Goal: Information Seeking & Learning: Check status

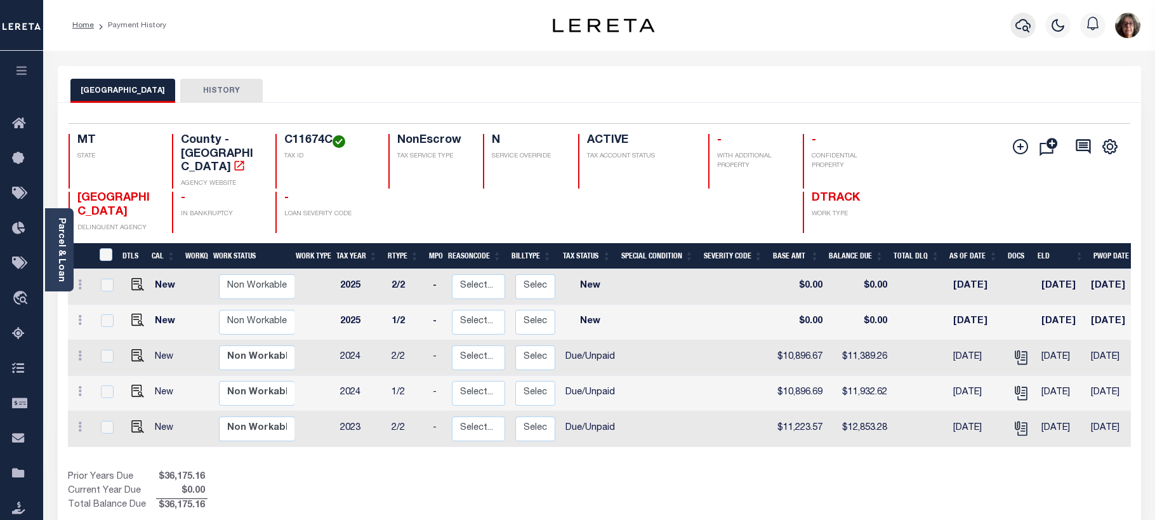
click at [1023, 25] on icon "button" at bounding box center [1023, 25] width 15 height 15
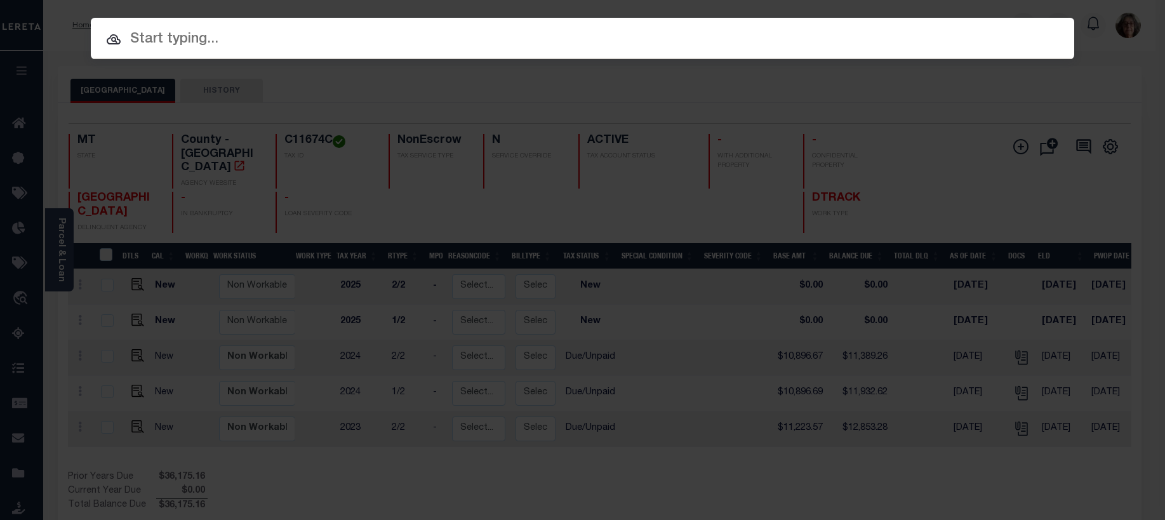
paste input "4301180002526"
type input "4301180002526"
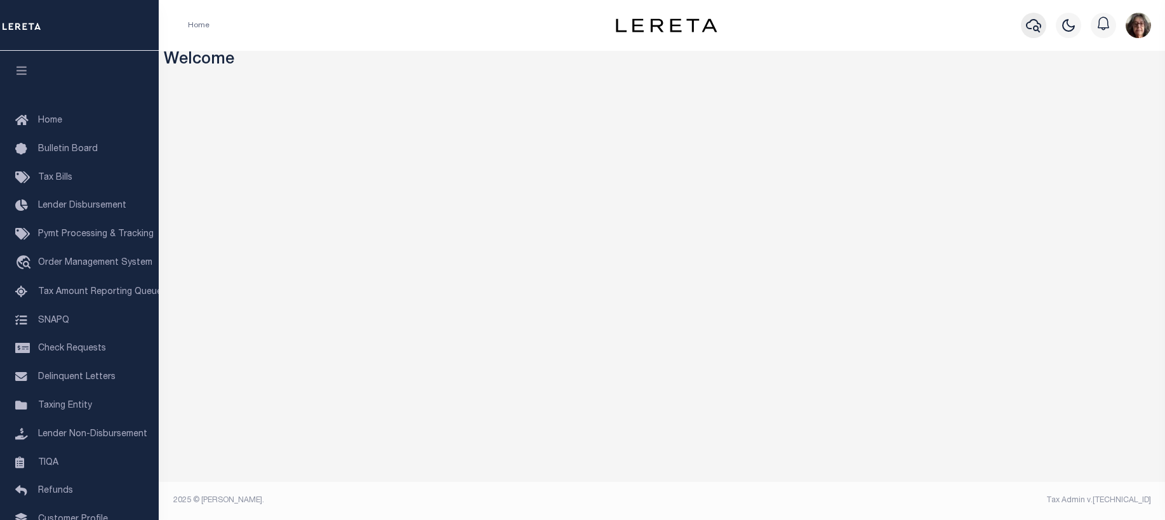
click at [1035, 25] on icon "button" at bounding box center [1033, 25] width 15 height 15
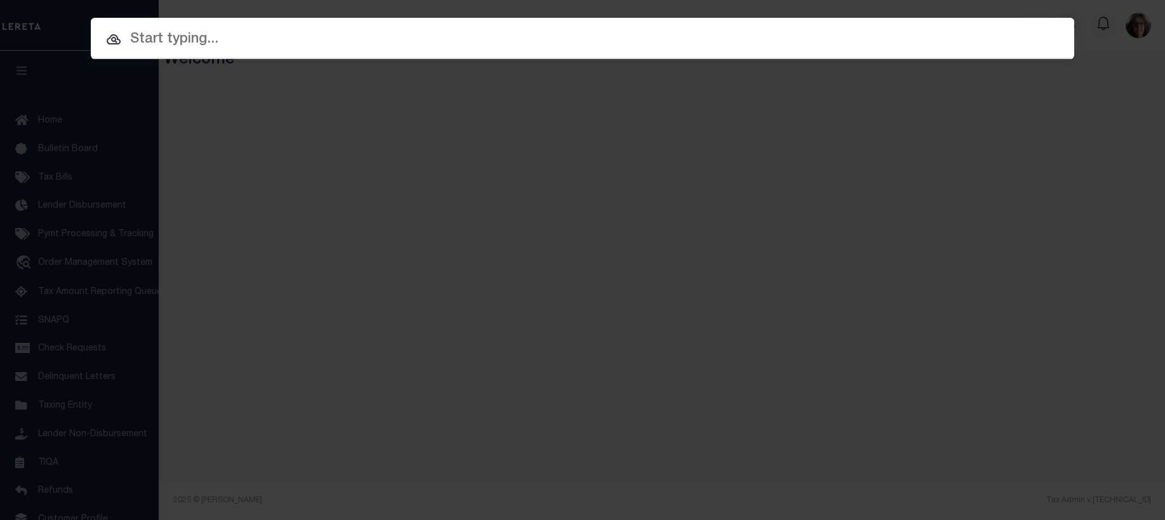
paste input "4301180002526"
type input "4301180002526"
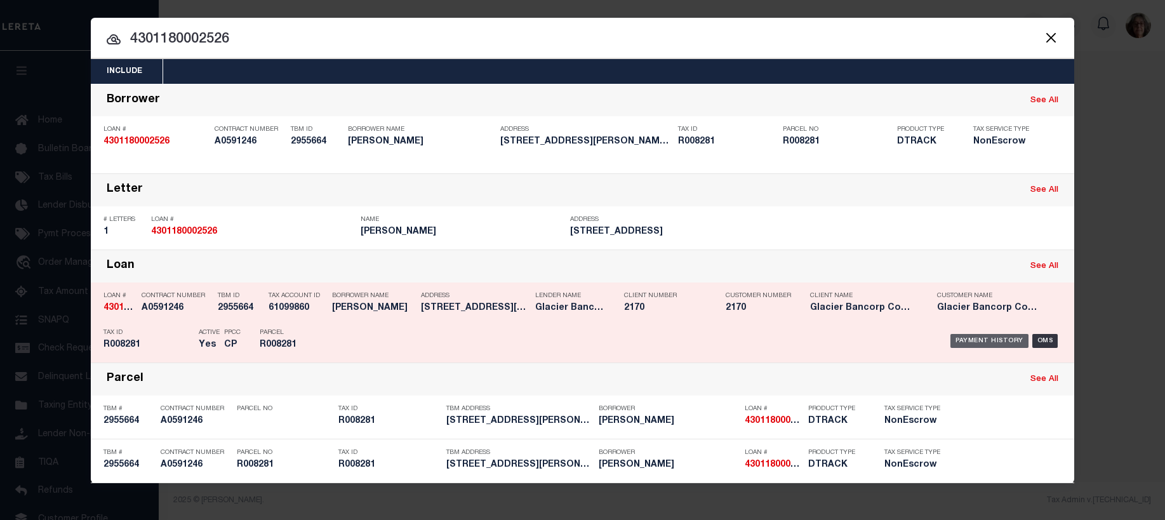
click at [980, 344] on div "Payment History" at bounding box center [989, 341] width 78 height 14
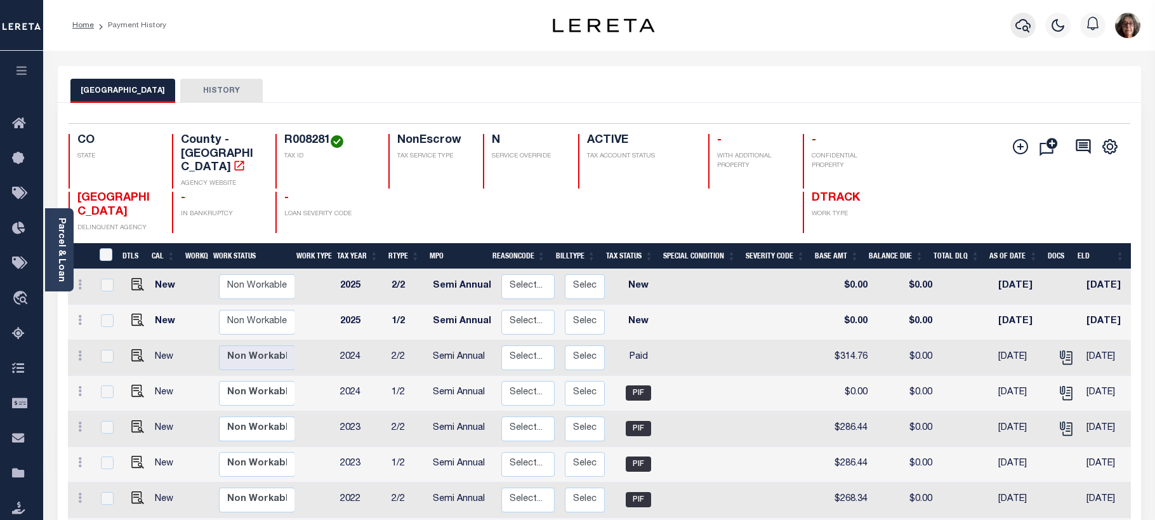
click at [1020, 28] on icon "button" at bounding box center [1023, 25] width 15 height 15
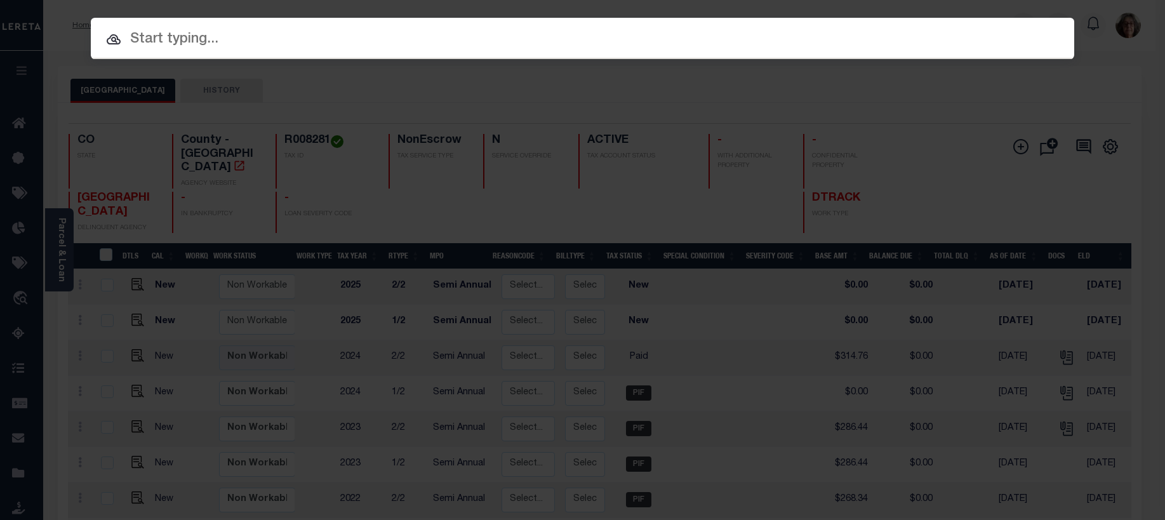
paste input "5121083044"
type input "5121083044"
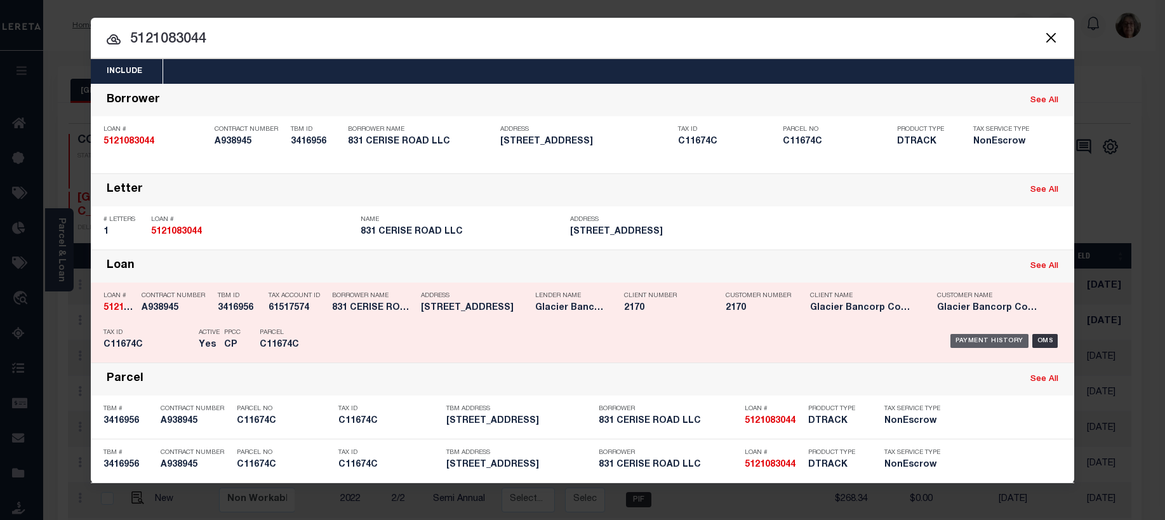
click at [980, 340] on div "Payment History" at bounding box center [989, 341] width 78 height 14
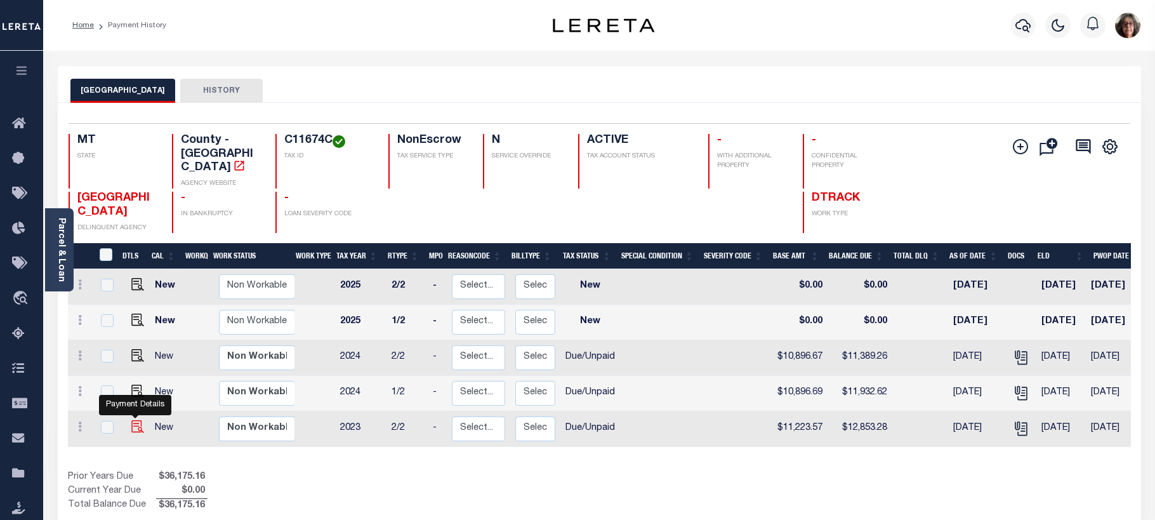
click at [133, 420] on img "" at bounding box center [137, 426] width 13 height 13
checkbox input "true"
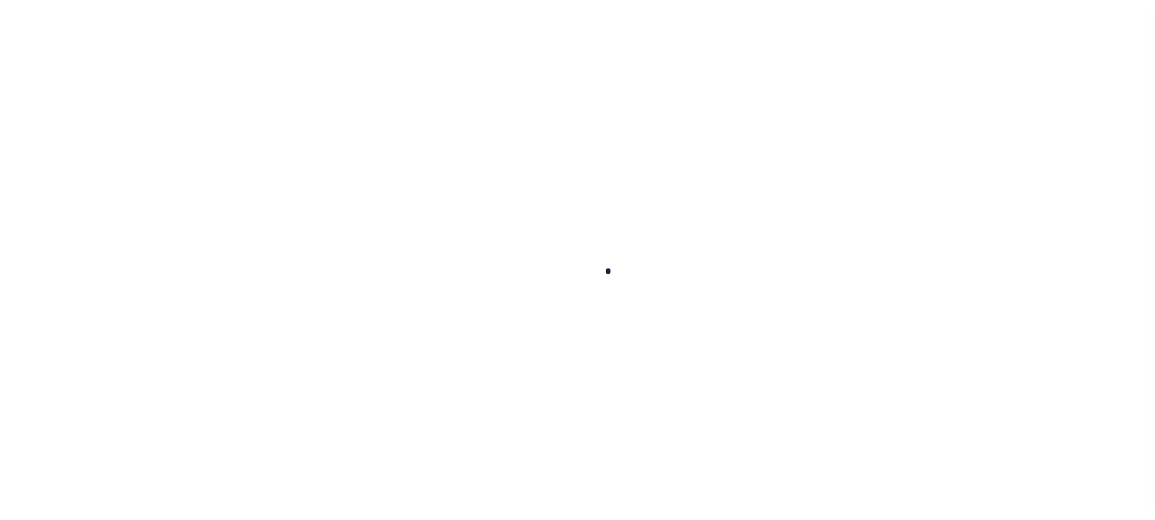
checkbox input "false"
type input "[DATE]"
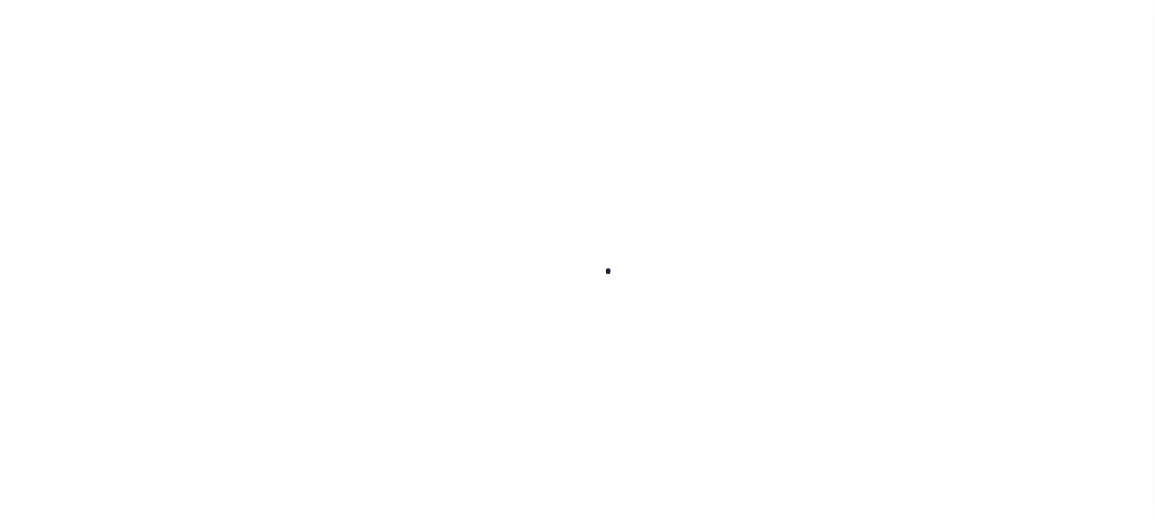
select select "DUE"
type input "$11,223.57"
type input "$224.47"
type input "$1,405.24"
type input "$1,629.01"
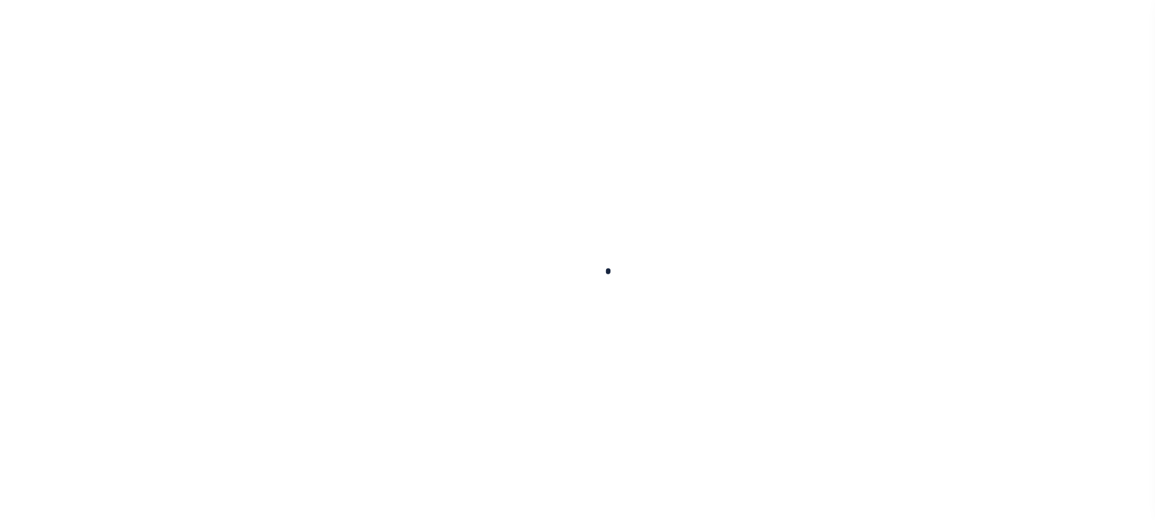
type input "$12,853.28"
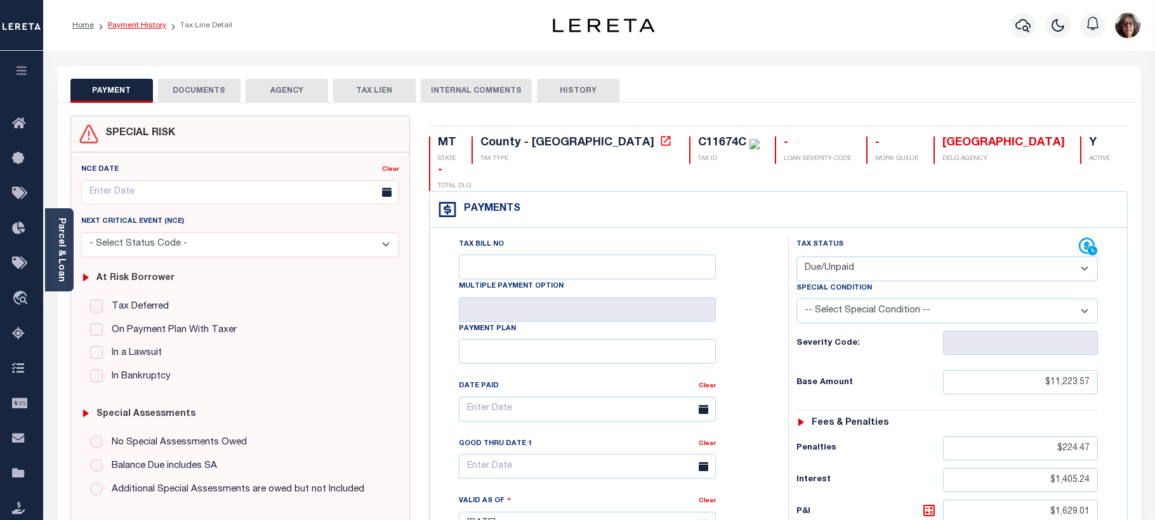
click at [139, 24] on link "Payment History" at bounding box center [137, 26] width 58 height 8
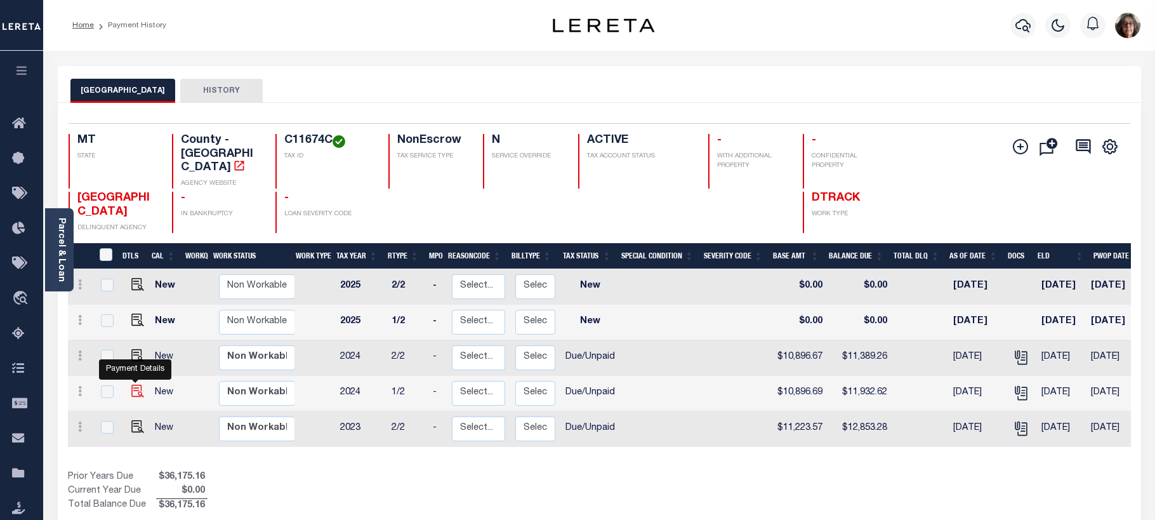
click at [134, 385] on img "" at bounding box center [137, 391] width 13 height 13
checkbox input "true"
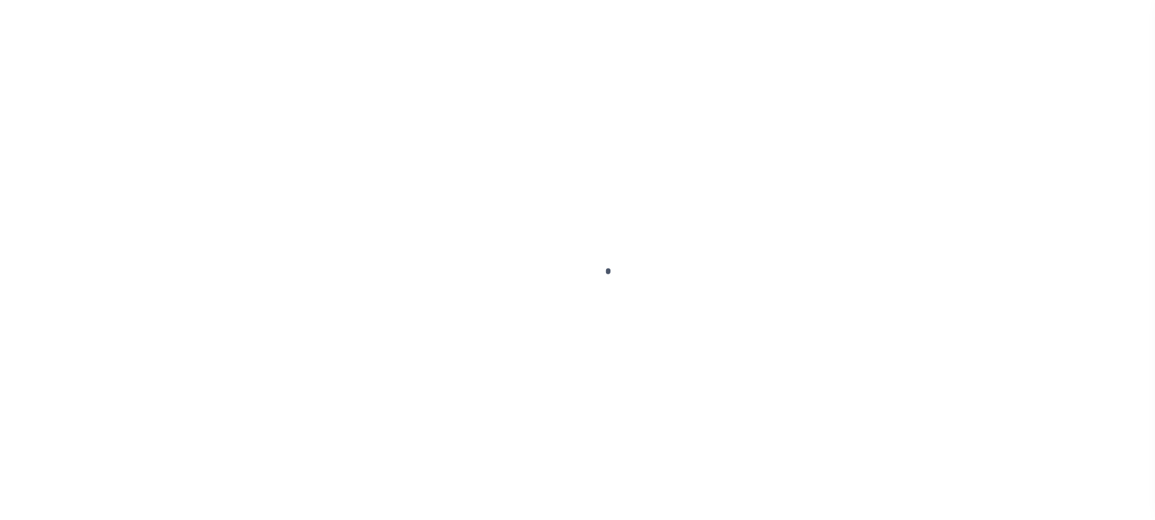
select select "DUE"
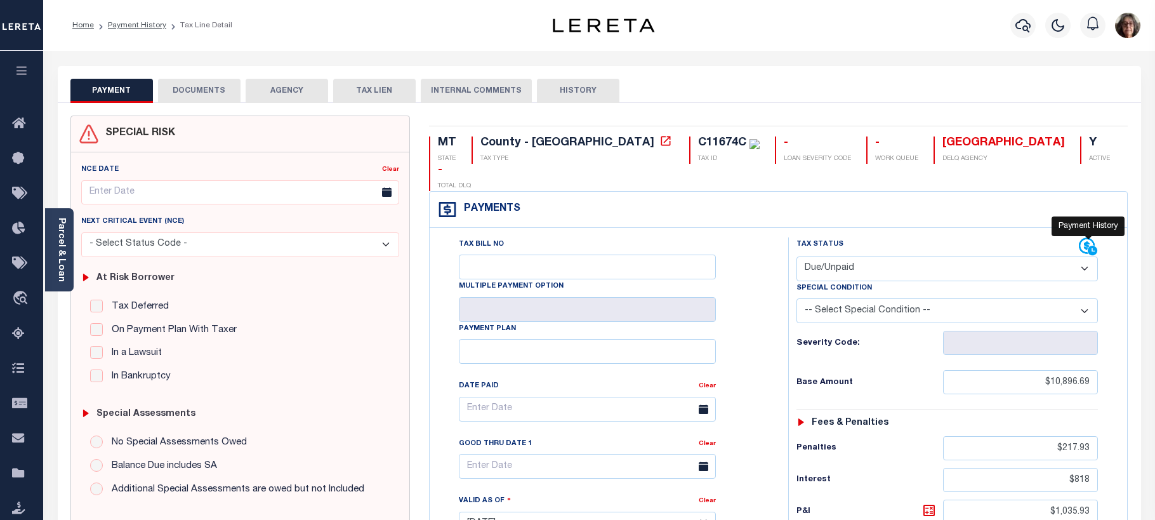
click at [1081, 238] on icon at bounding box center [1087, 246] width 16 height 16
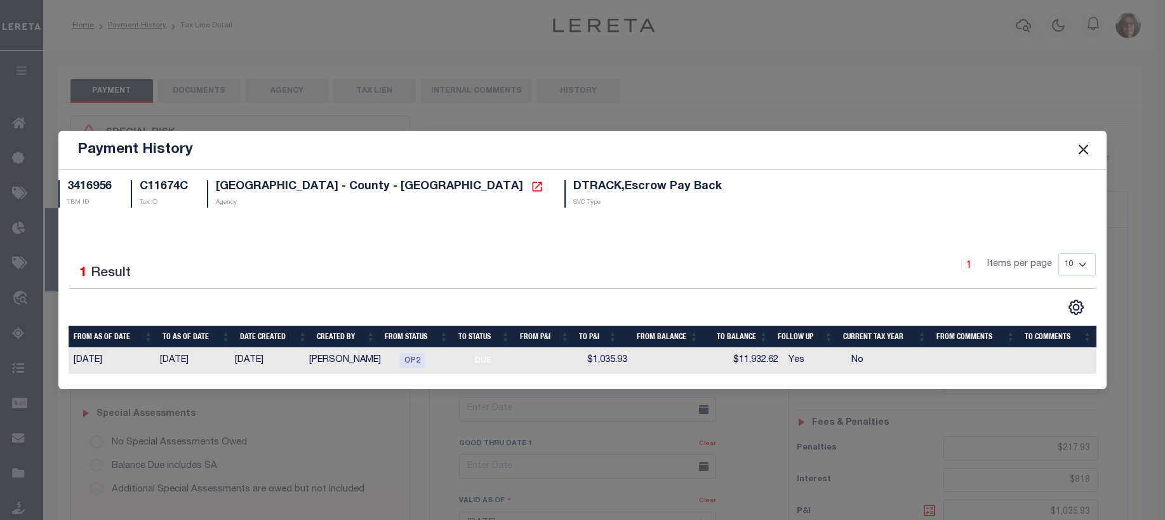
click at [1086, 152] on button "Close" at bounding box center [1083, 150] width 17 height 17
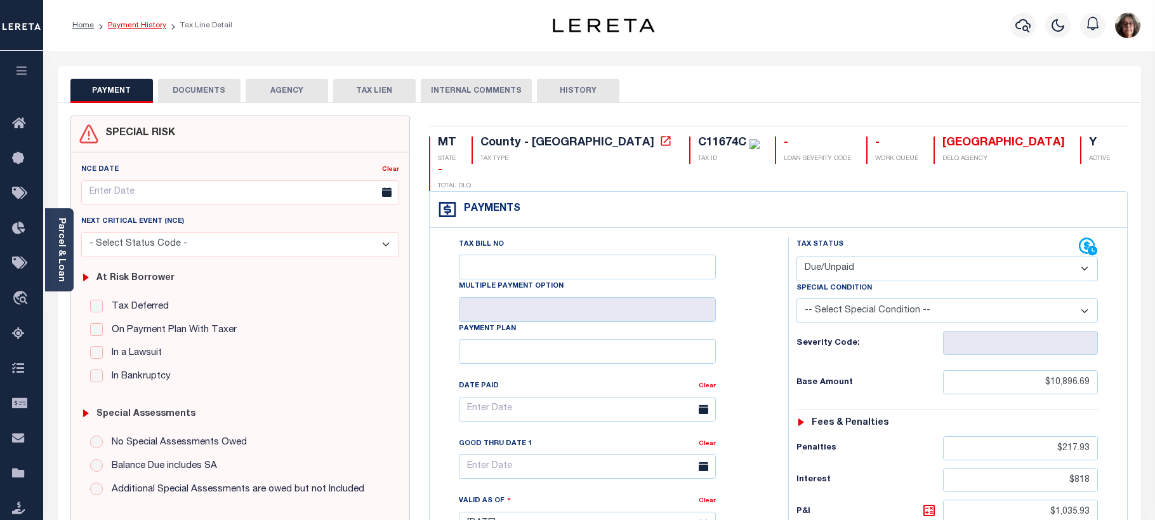
click at [131, 26] on link "Payment History" at bounding box center [137, 26] width 58 height 8
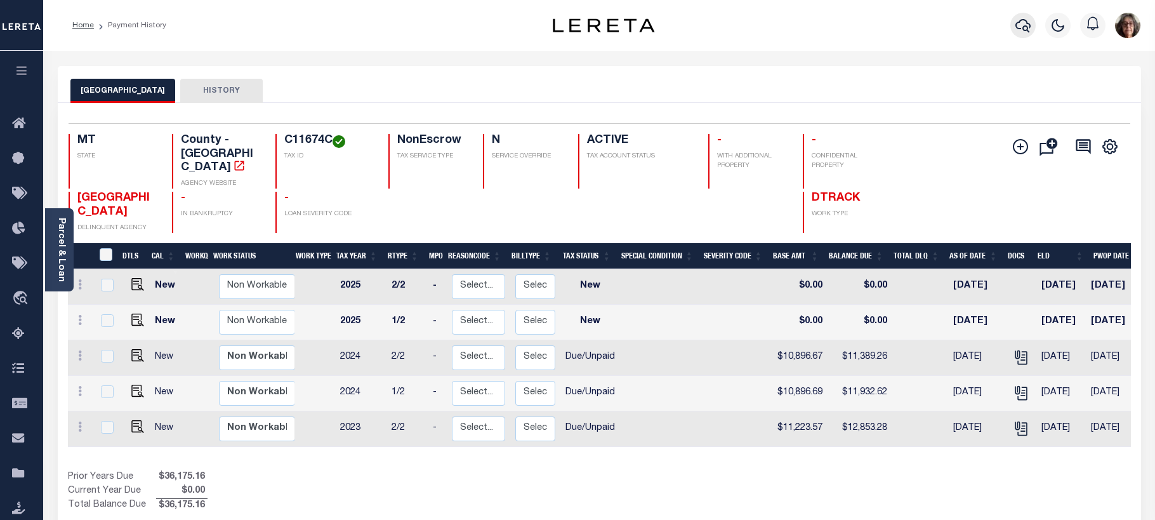
click at [1027, 25] on icon "button" at bounding box center [1023, 25] width 15 height 15
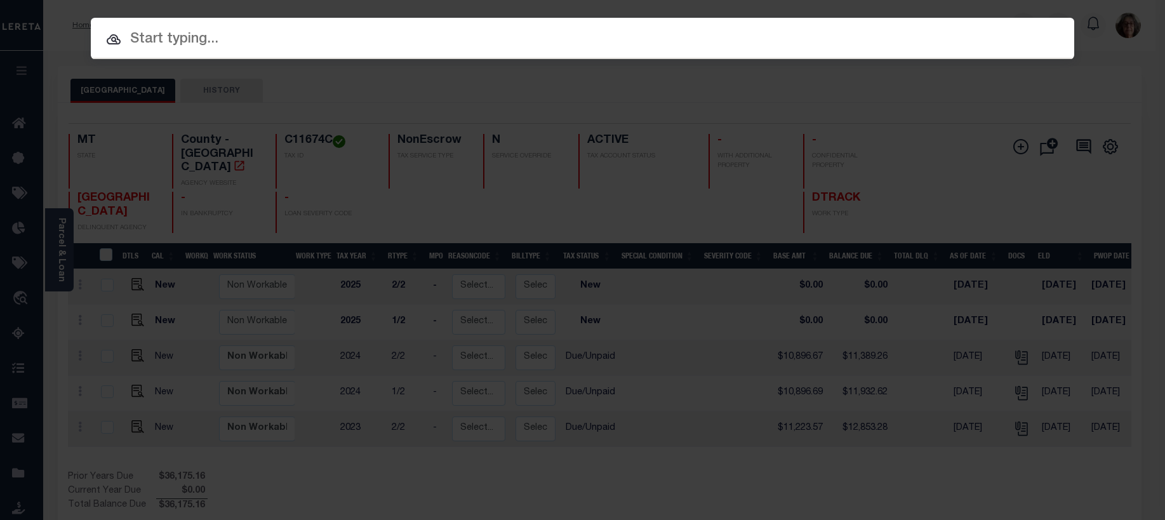
paste input "4301180002526"
type input "4301180002526"
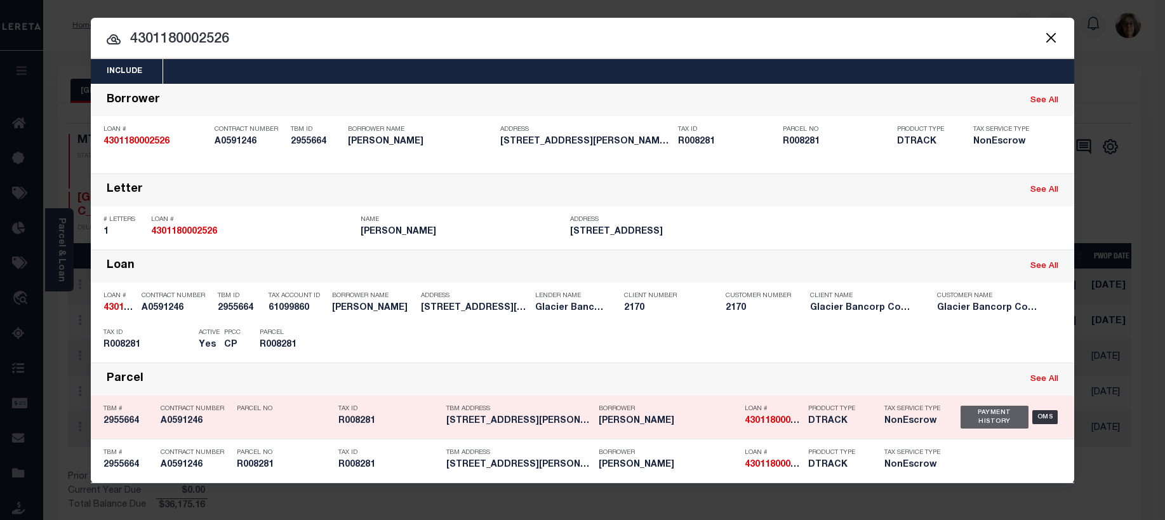
click at [985, 420] on div "Payment History" at bounding box center [995, 417] width 68 height 23
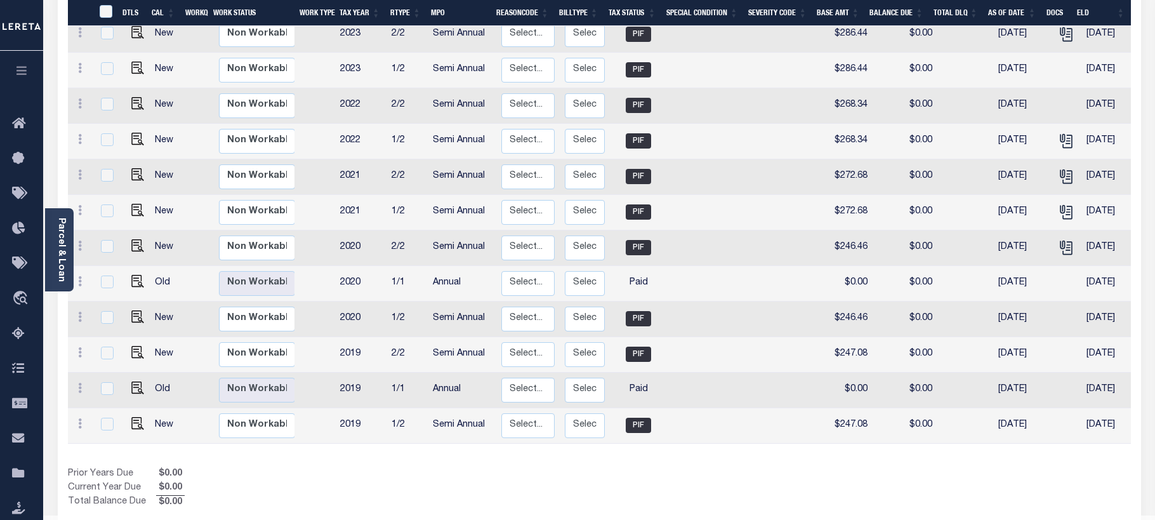
scroll to position [415, 0]
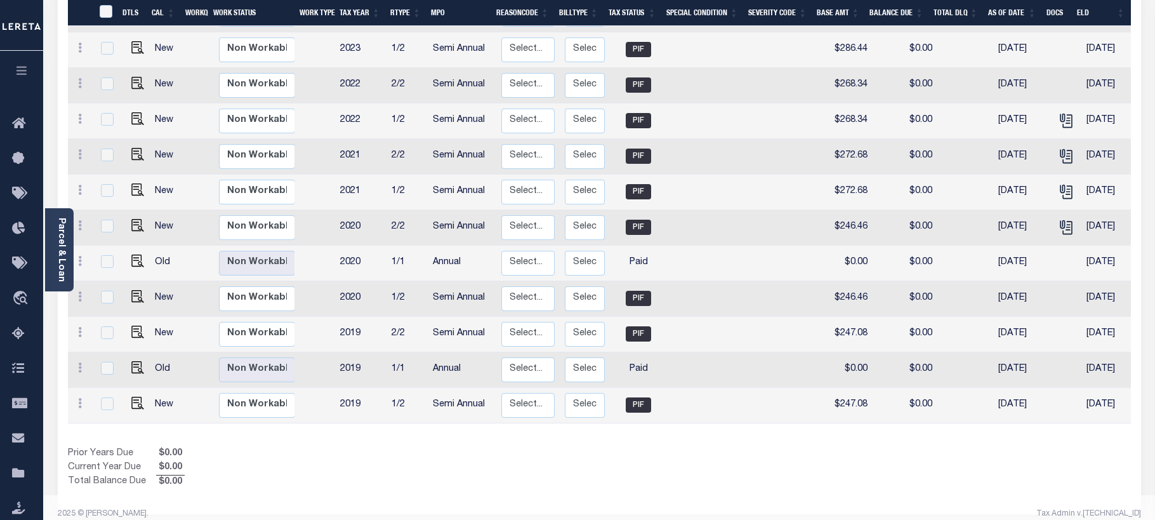
drag, startPoint x: 396, startPoint y: 398, endPoint x: 529, endPoint y: 455, distance: 145.6
click at [529, 455] on div "Prior Years Due $0.00 Current Year Due $0.00 Total Balance Due $0.00" at bounding box center [334, 468] width 532 height 43
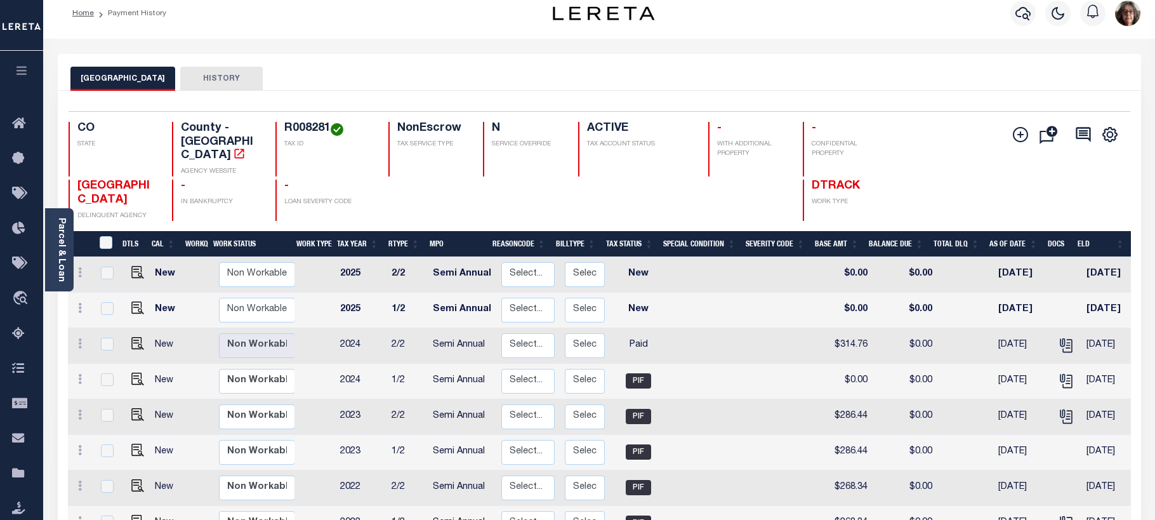
scroll to position [0, 0]
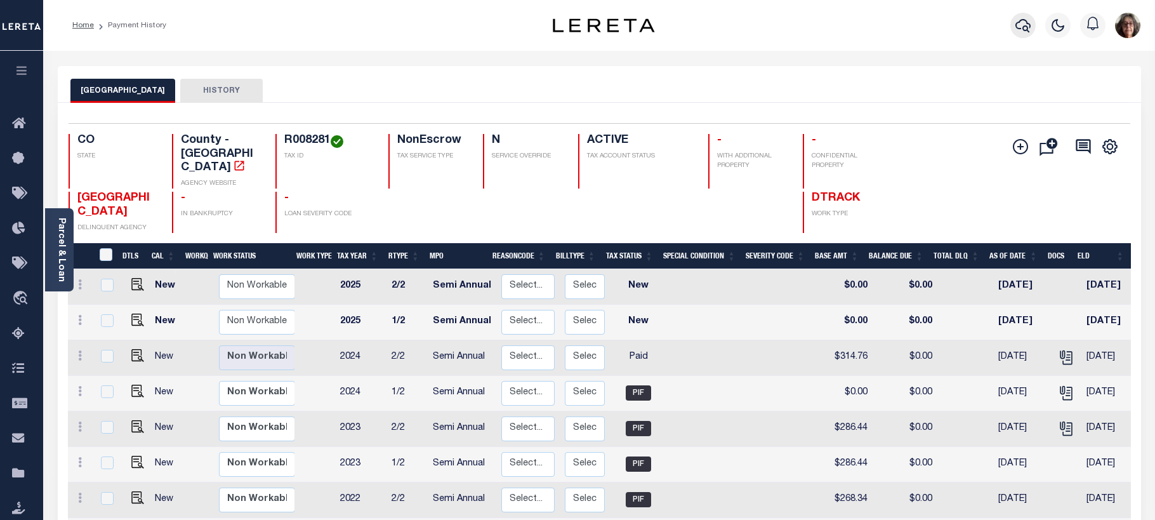
click at [1021, 23] on icon "button" at bounding box center [1023, 25] width 15 height 15
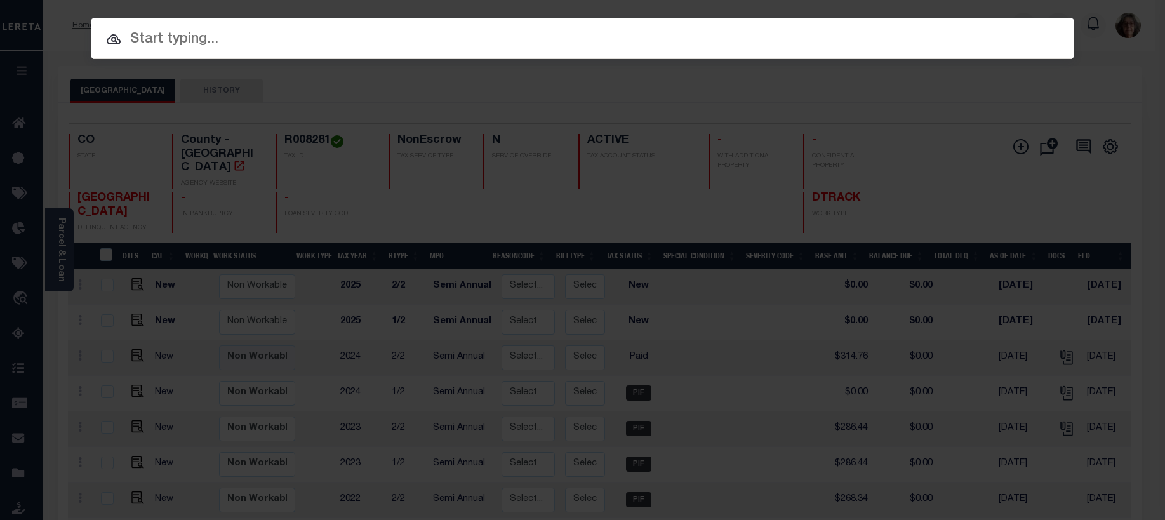
paste input "4309210008878"
type input "4309210008878"
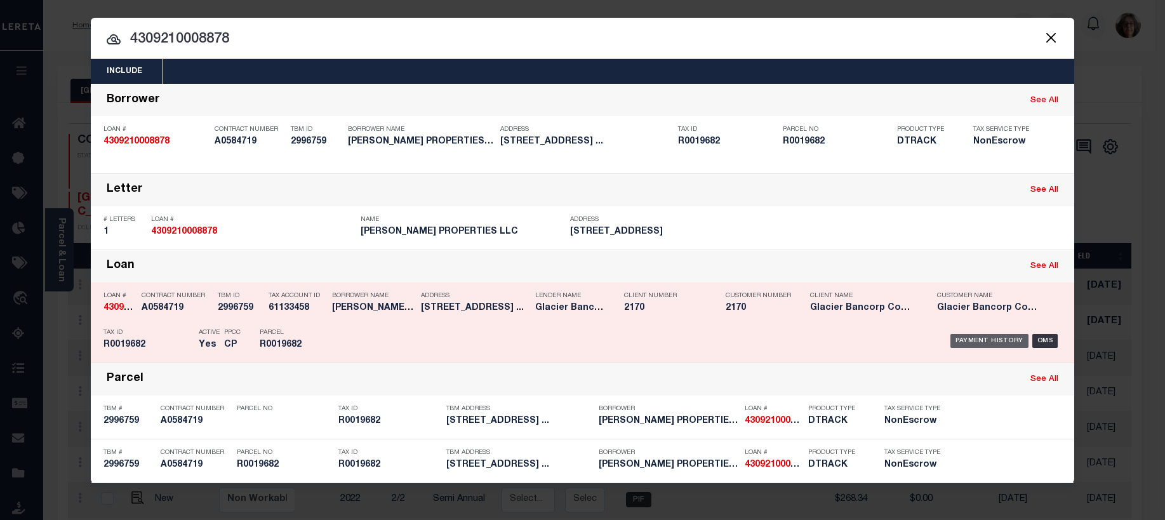
click at [992, 345] on div "Payment History" at bounding box center [989, 341] width 78 height 14
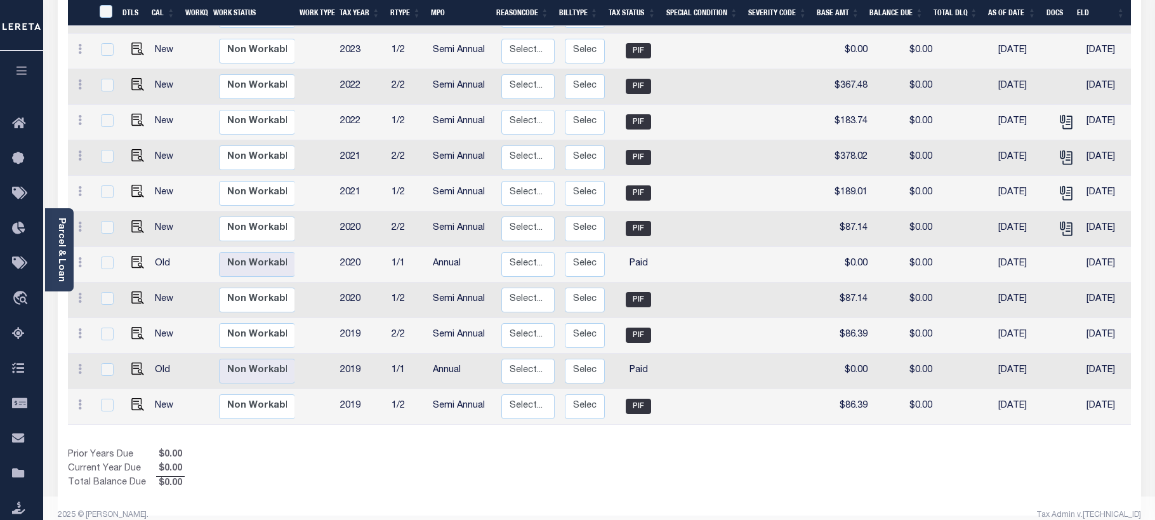
scroll to position [415, 0]
click at [134, 255] on img "" at bounding box center [137, 261] width 13 height 13
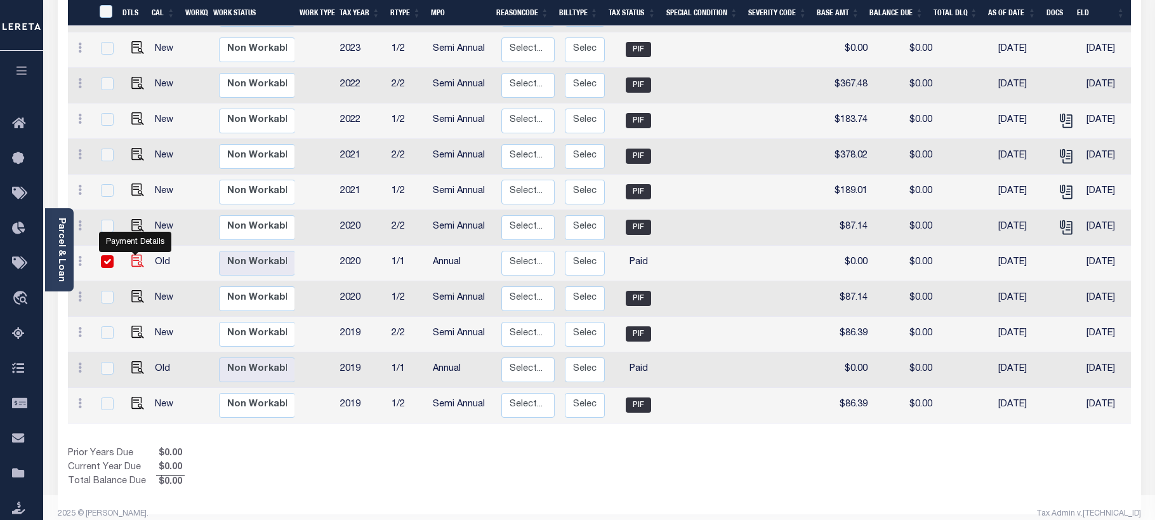
checkbox input "true"
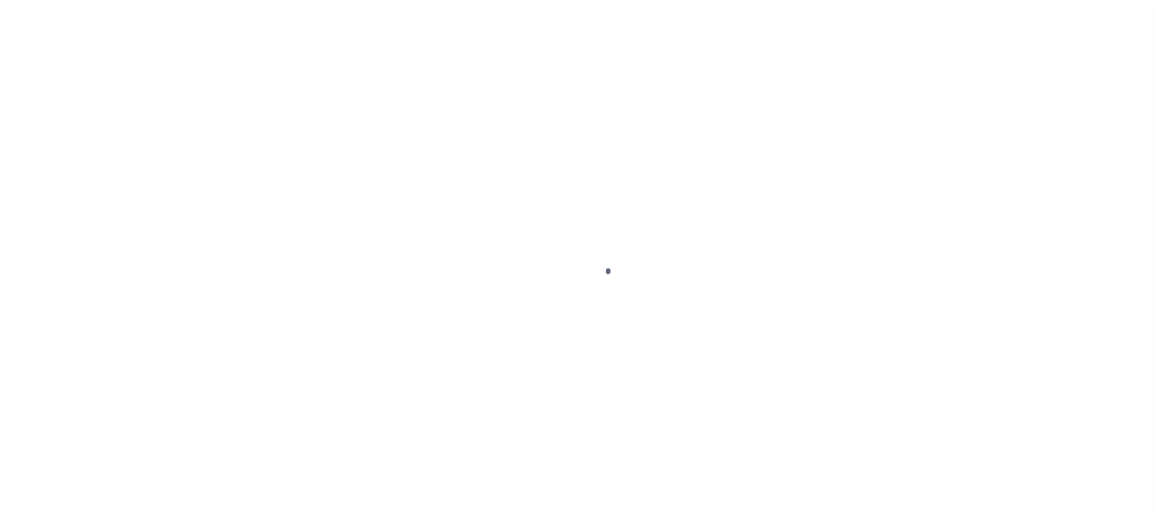
select select "PYD"
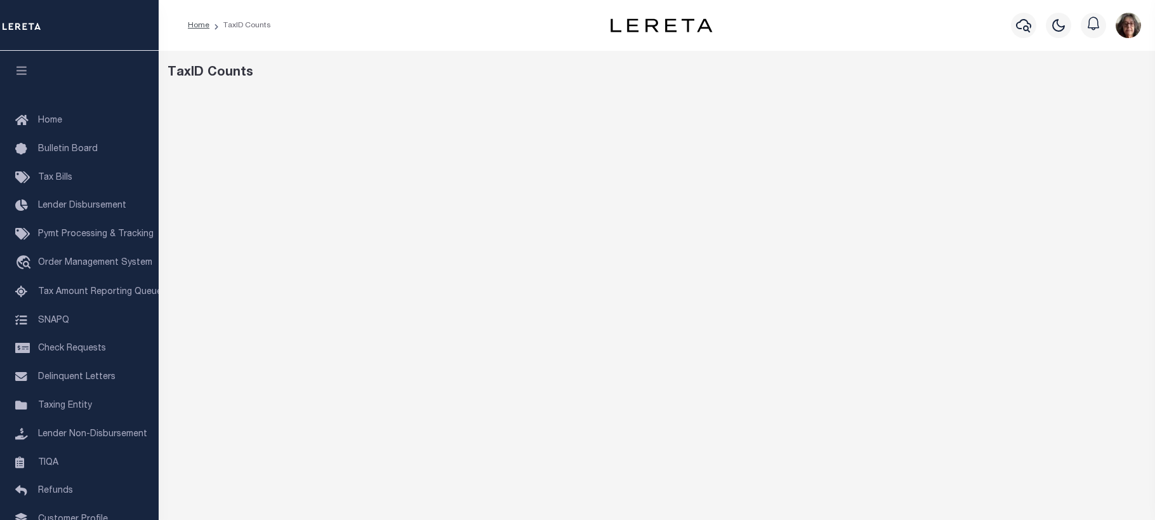
scroll to position [127, 0]
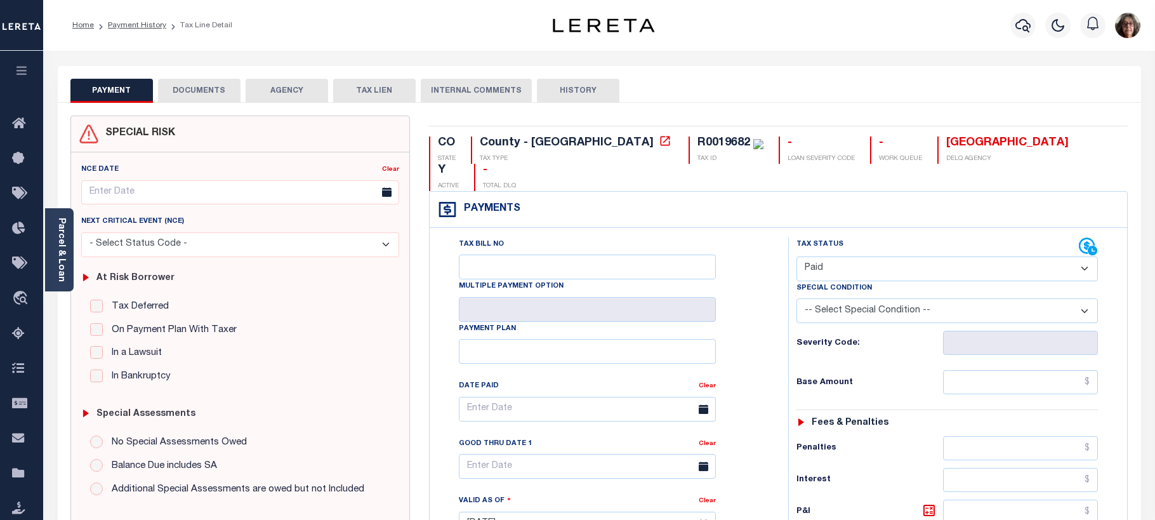
select select "PYD"
click at [1023, 25] on icon "button" at bounding box center [1023, 25] width 15 height 15
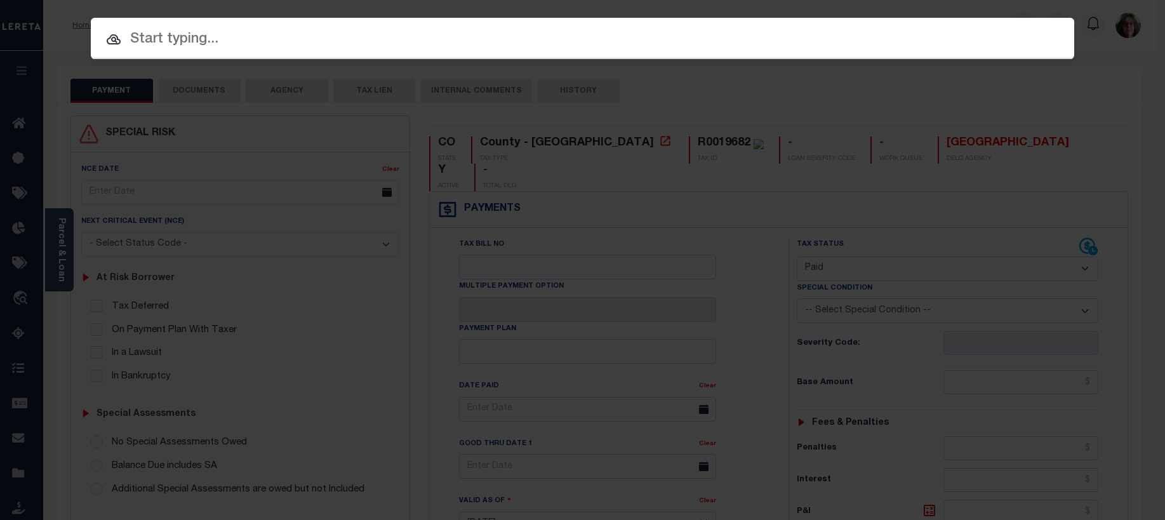
paste input "10375"
type input "10375"
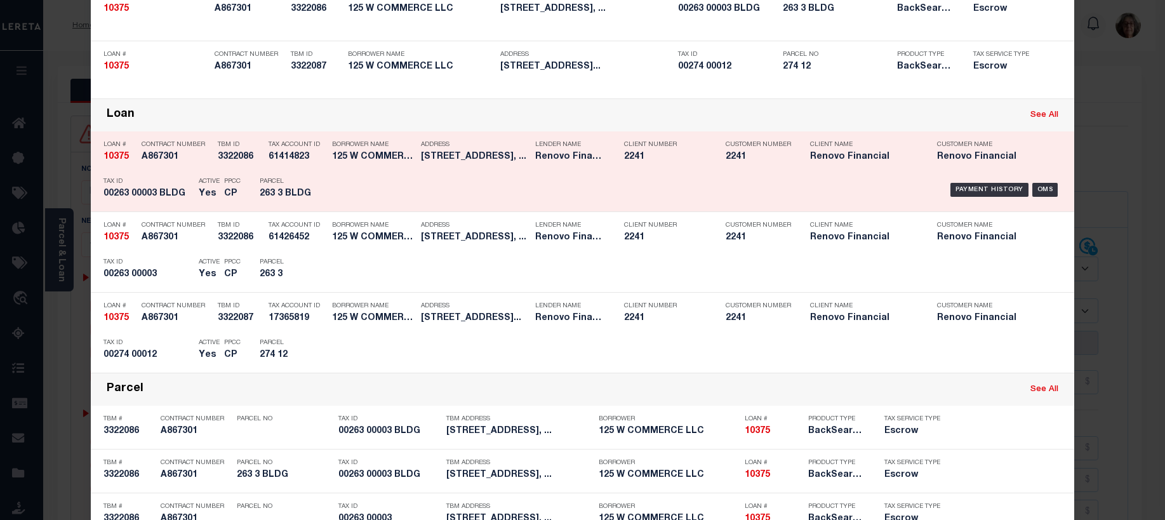
scroll to position [254, 0]
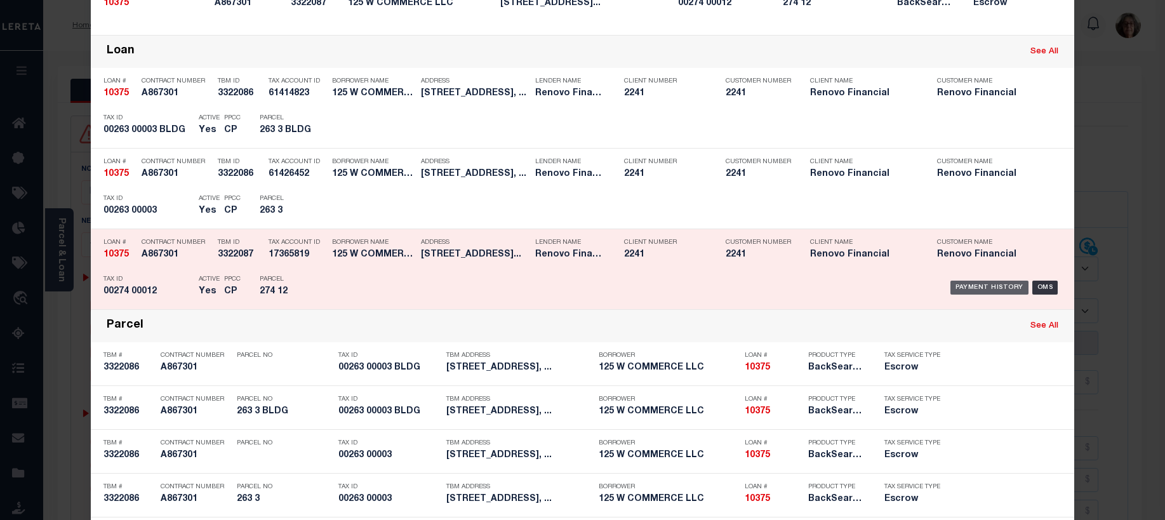
click at [976, 290] on div "Payment History" at bounding box center [989, 288] width 78 height 14
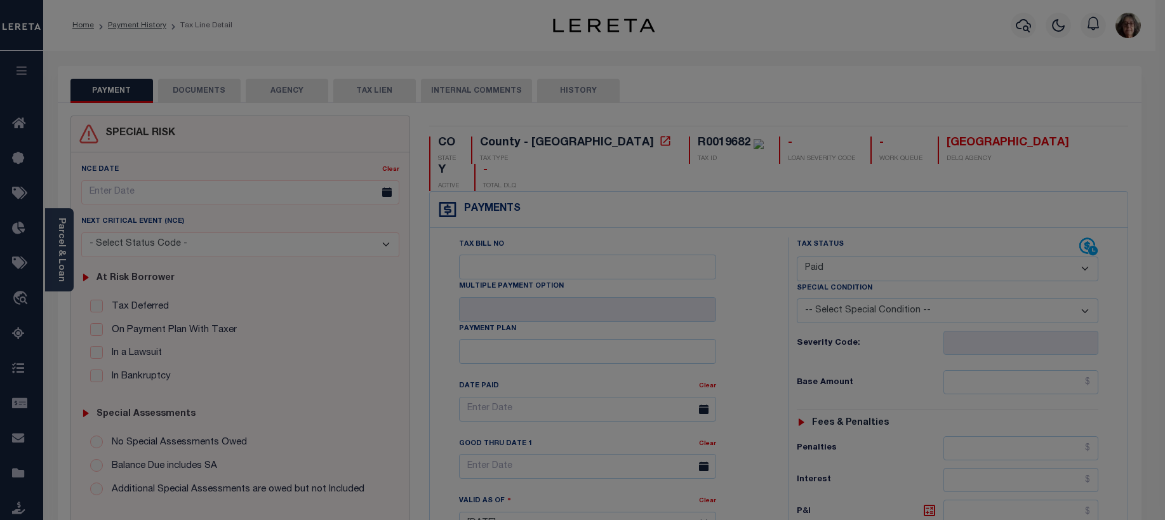
scroll to position [0, 0]
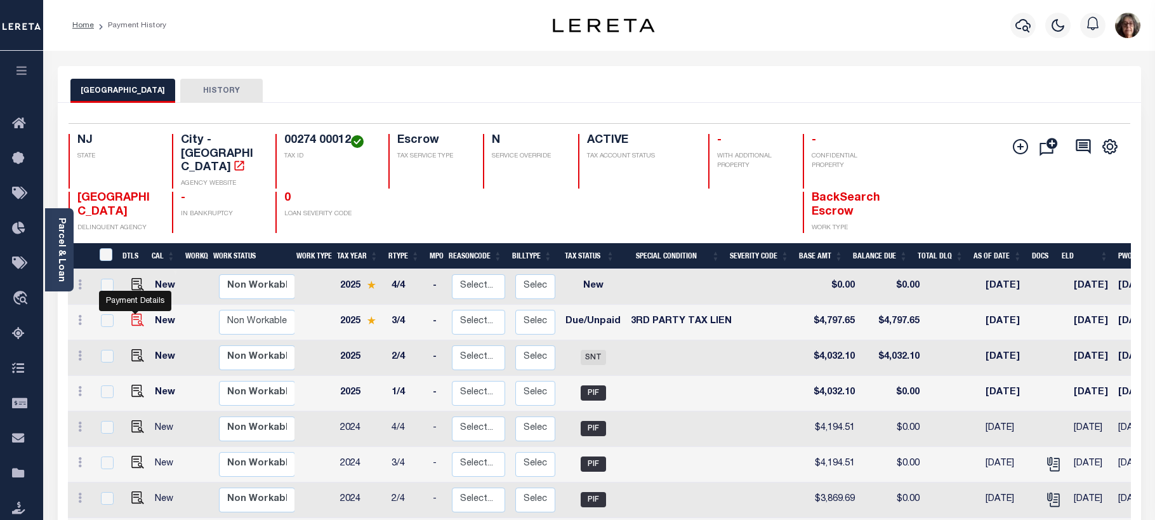
click at [133, 314] on img "" at bounding box center [137, 320] width 13 height 13
checkbox input "true"
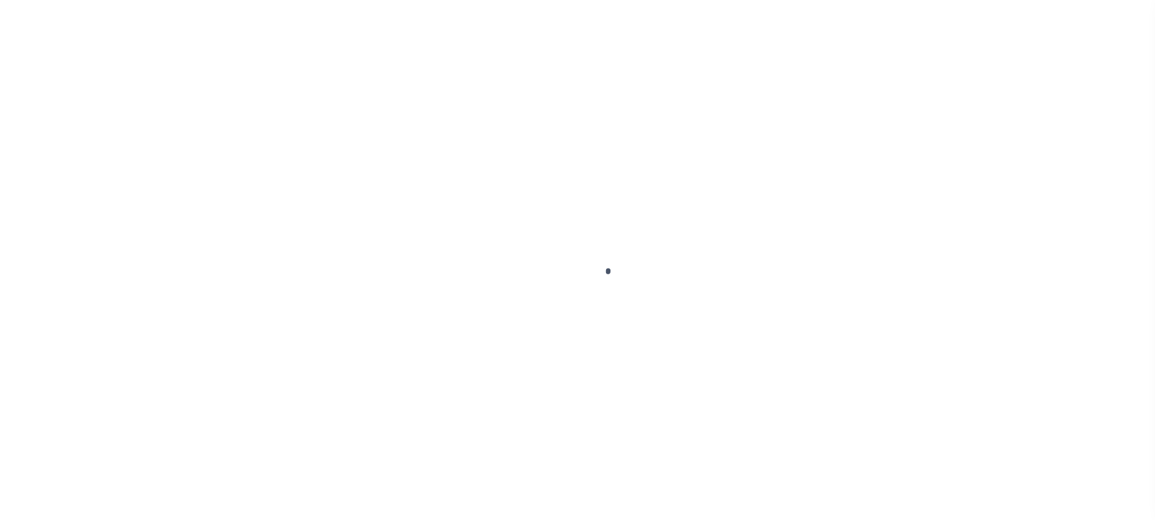
select select "DUE"
select select "20"
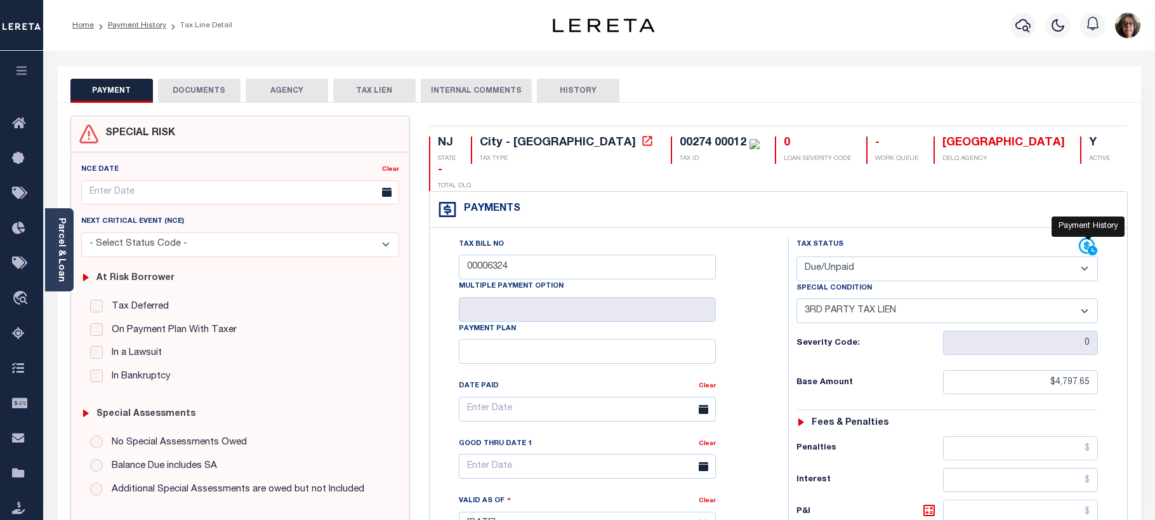
click at [1082, 237] on icon at bounding box center [1088, 246] width 19 height 19
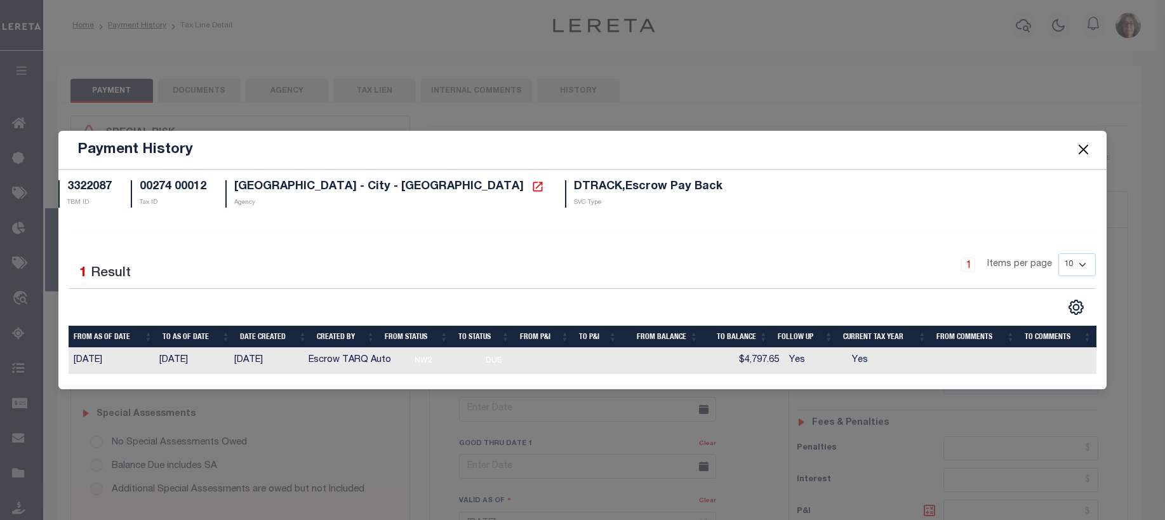
click at [1089, 147] on button "Close" at bounding box center [1083, 150] width 17 height 17
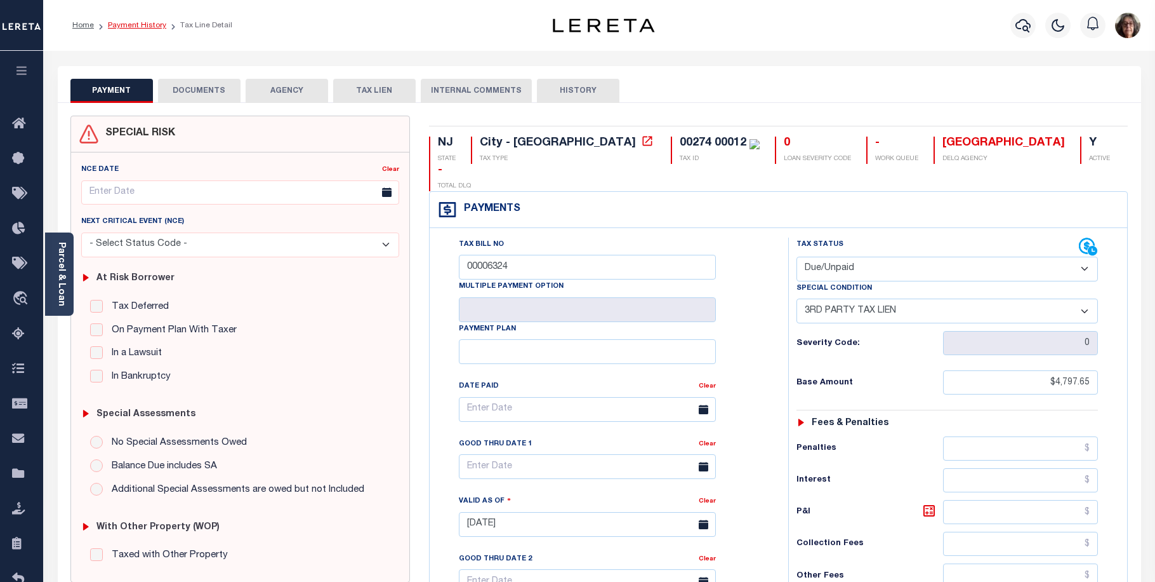
click at [142, 26] on link "Payment History" at bounding box center [137, 26] width 58 height 8
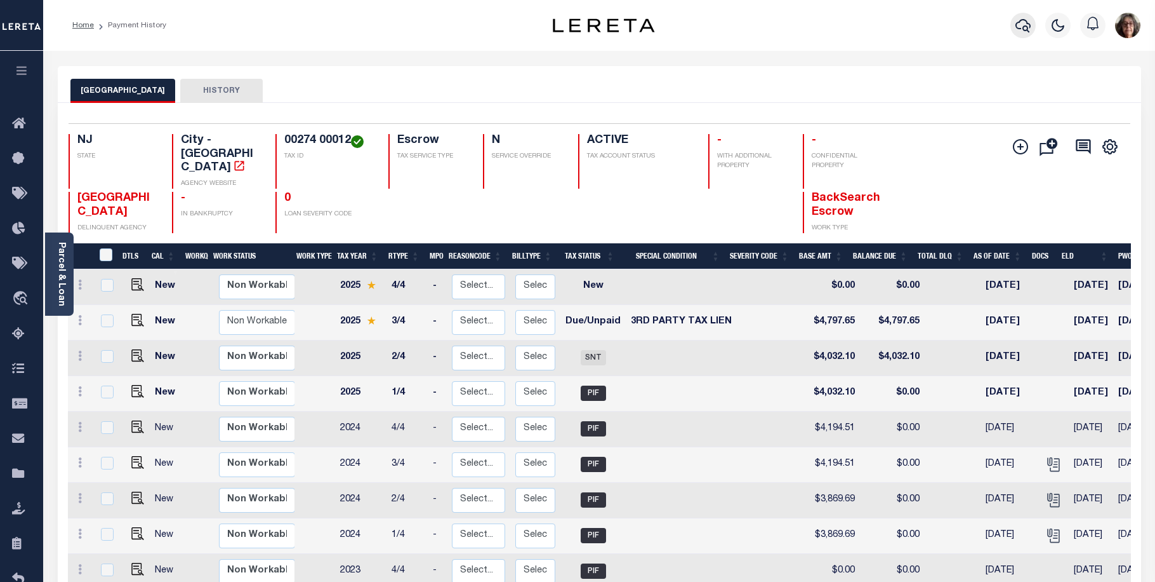
click at [1021, 21] on icon "button" at bounding box center [1023, 25] width 15 height 13
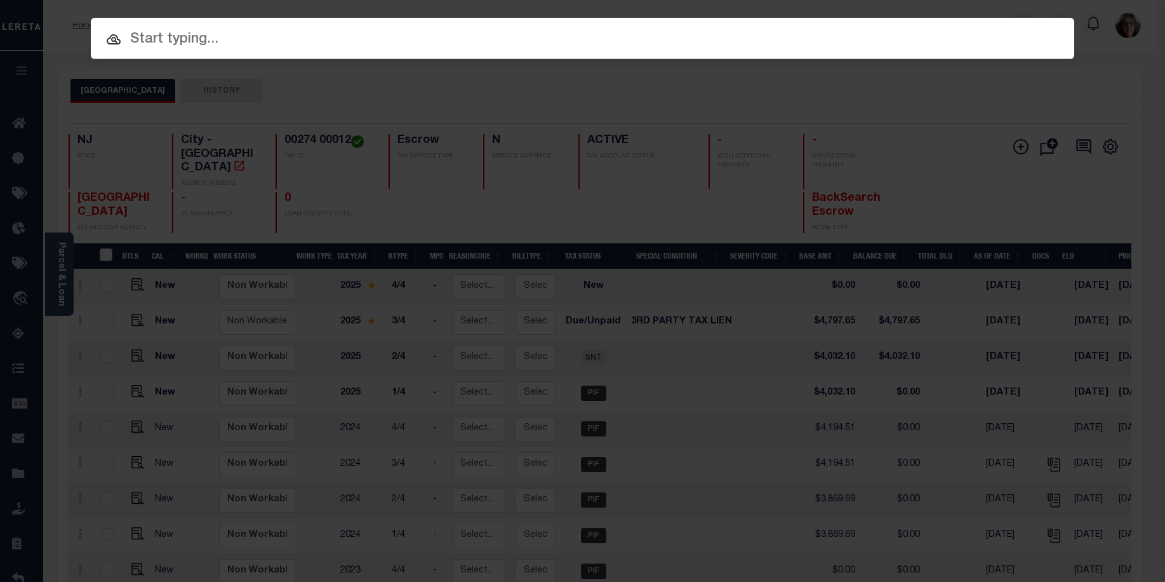
paste input "40001847"
type input "40001847"
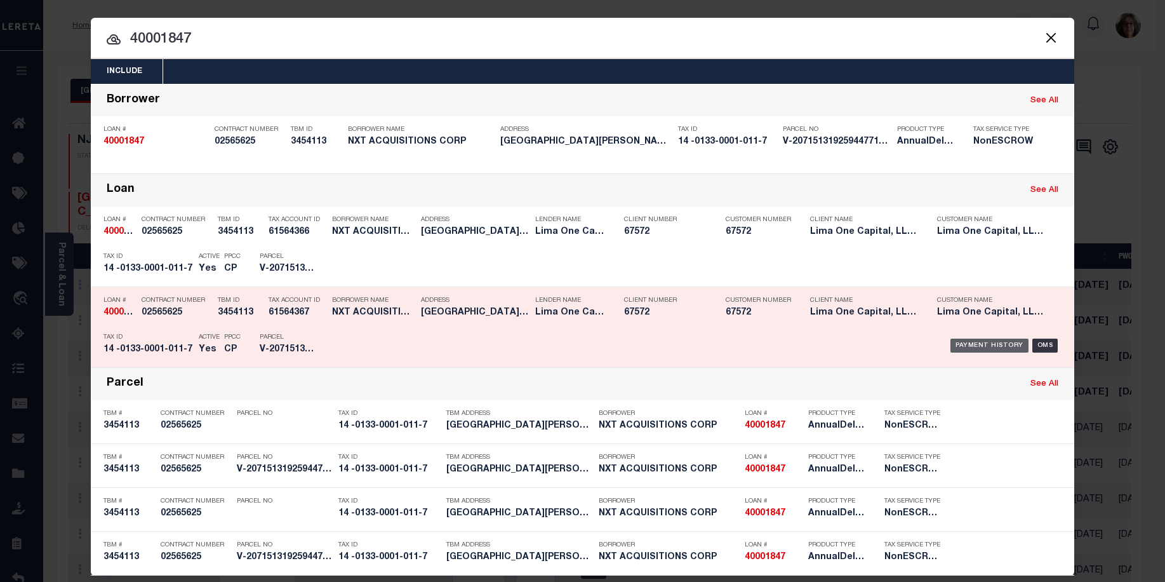
click at [992, 347] on div "Payment History" at bounding box center [989, 345] width 78 height 14
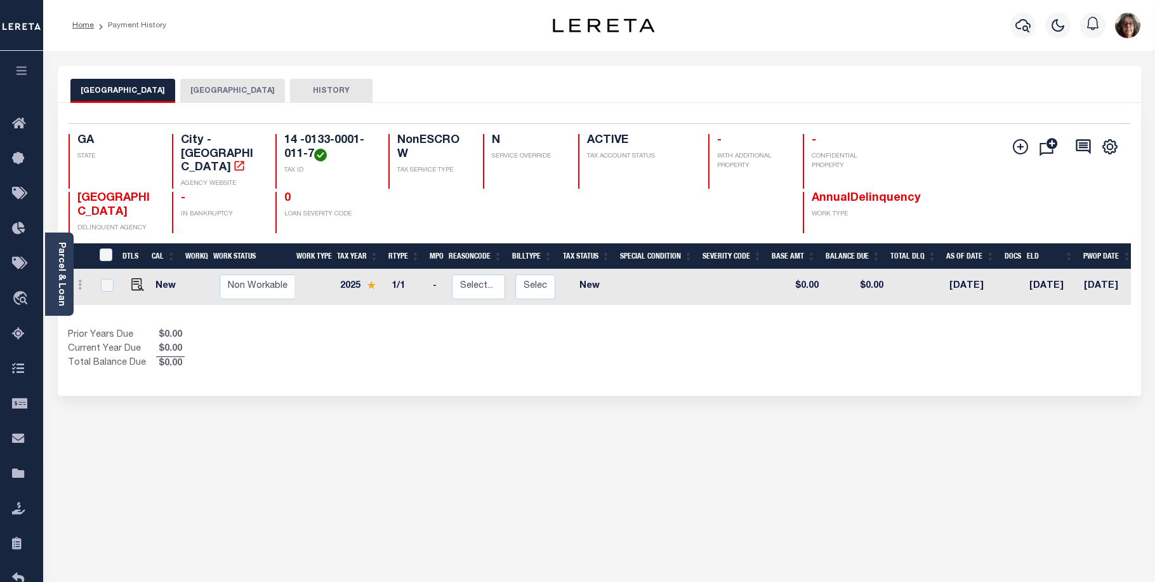
click at [194, 91] on button "[GEOGRAPHIC_DATA]" at bounding box center [232, 91] width 105 height 24
